Goal: Transaction & Acquisition: Purchase product/service

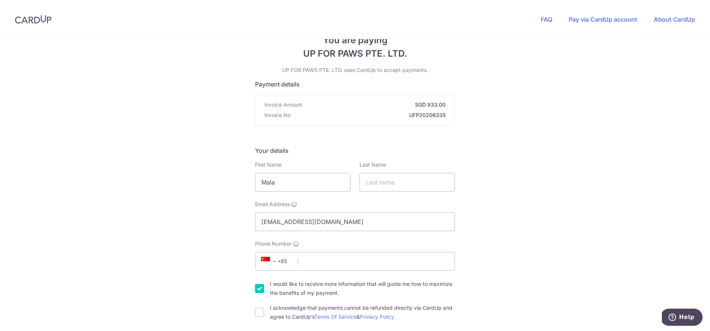
scroll to position [67, 0]
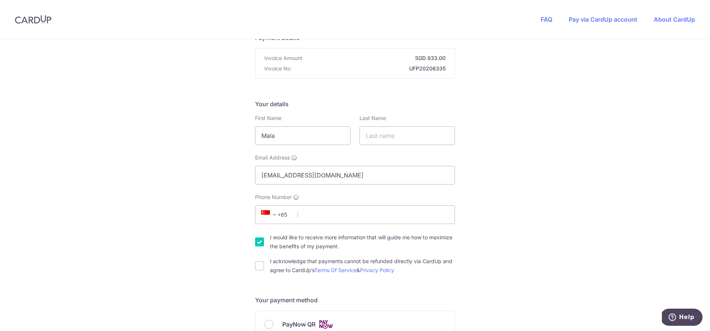
click at [257, 242] on input "I would like to receive more information that will guide me how to maximize the…" at bounding box center [259, 242] width 9 height 9
checkbox input "false"
click at [255, 261] on input "I acknowledge that payments cannot be refunded directly via CardUp and agree to…" at bounding box center [259, 265] width 9 height 9
checkbox input "true"
click at [320, 208] on input "Phone Number" at bounding box center [355, 214] width 200 height 19
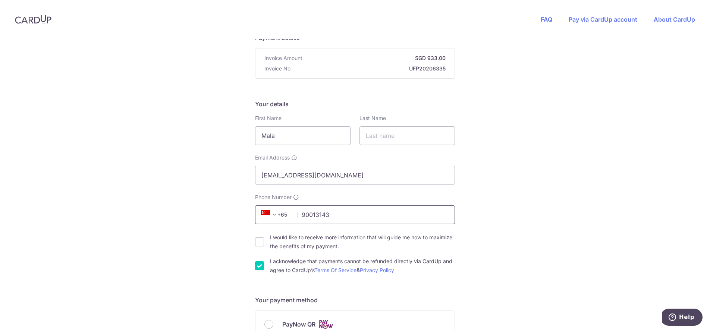
type input "90013143"
click at [631, 180] on div "You are paying UP FOR PAWS PTE. LTD. UP FOR PAWS PTE. LTD. uses CardUp to accep…" at bounding box center [355, 336] width 710 height 728
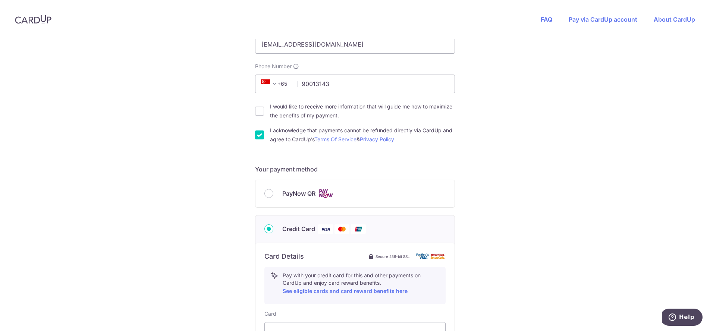
scroll to position [240, 0]
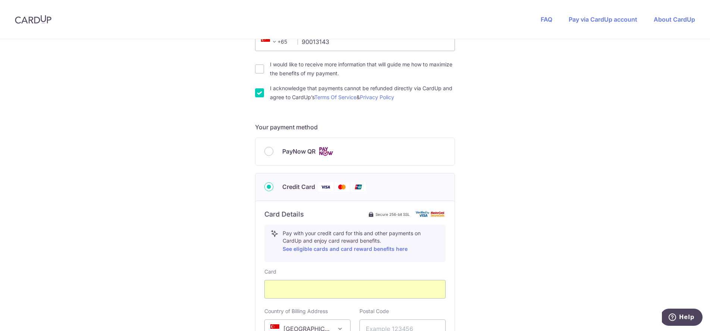
click at [509, 276] on div "You are paying UP FOR PAWS PTE. LTD. UP FOR PAWS PTE. LTD. uses CardUp to accep…" at bounding box center [355, 163] width 710 height 728
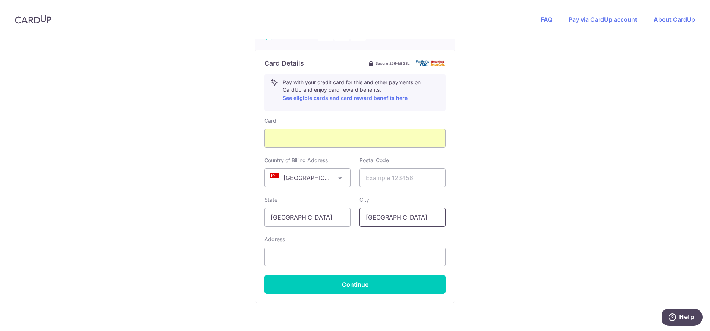
scroll to position [393, 0]
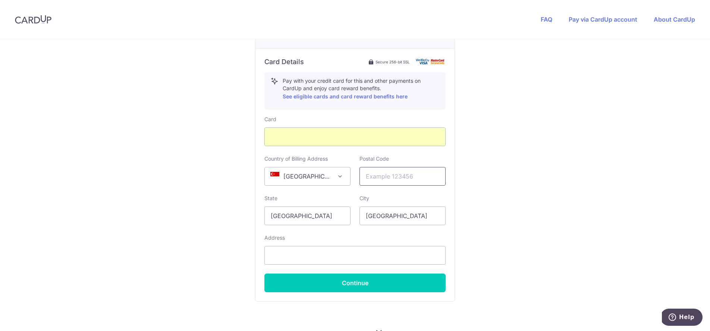
click at [397, 175] on input "text" at bounding box center [403, 176] width 86 height 19
type input "079718"
click at [317, 262] on input "text" at bounding box center [354, 255] width 181 height 19
type input "[STREET_ADDRESS]"
click at [532, 222] on div "You are paying UP FOR PAWS PTE. LTD. UP FOR PAWS PTE. LTD. uses CardUp to accep…" at bounding box center [355, 10] width 710 height 728
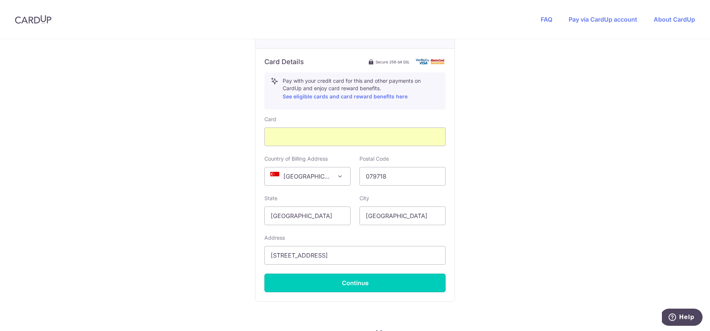
click at [351, 282] on button "Continue" at bounding box center [354, 283] width 181 height 19
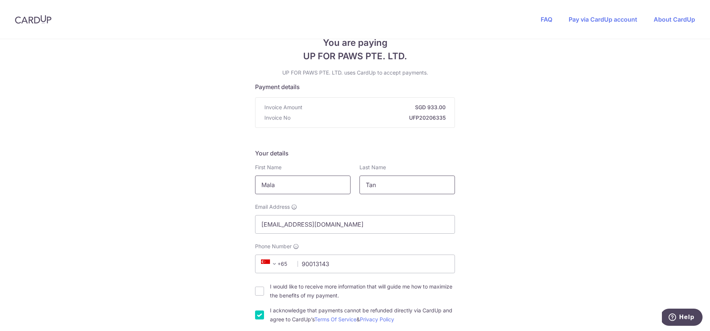
type input "Tan"
click at [284, 177] on input "Mala" at bounding box center [302, 185] width 95 height 19
drag, startPoint x: 287, startPoint y: 185, endPoint x: 166, endPoint y: 186, distance: 120.5
type input "[US_STATE]"
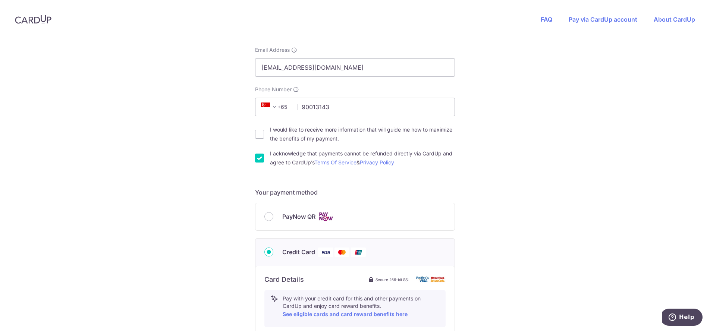
scroll to position [373, 0]
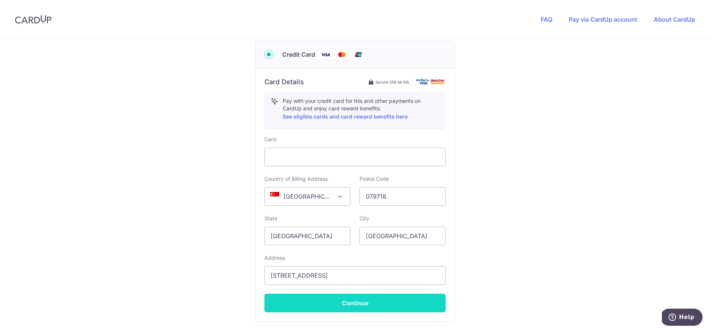
click at [368, 308] on button "Continue" at bounding box center [354, 303] width 181 height 19
type input "**** 5275"
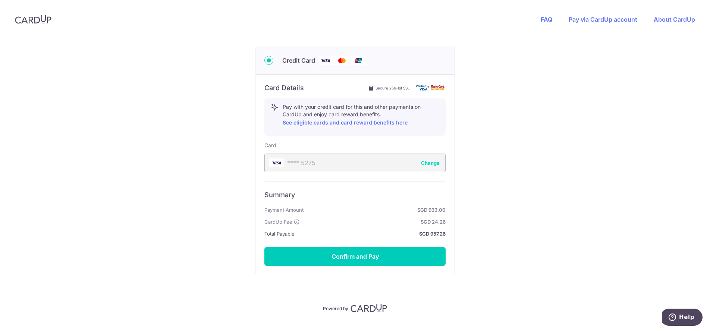
scroll to position [383, 0]
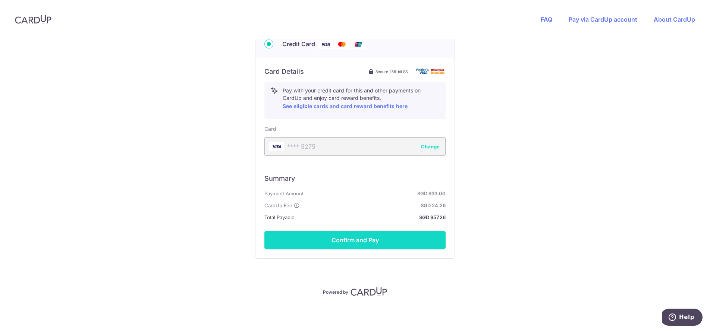
click at [352, 242] on button "Confirm and Pay" at bounding box center [354, 240] width 181 height 19
